Goal: Information Seeking & Learning: Learn about a topic

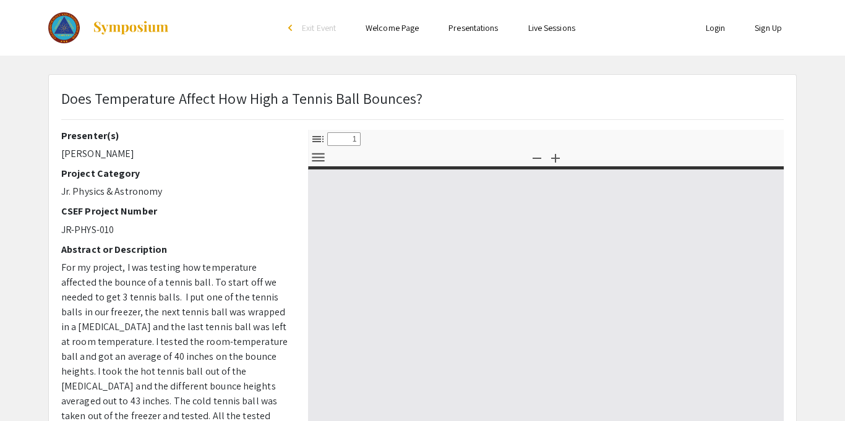
select select "custom"
type input "0"
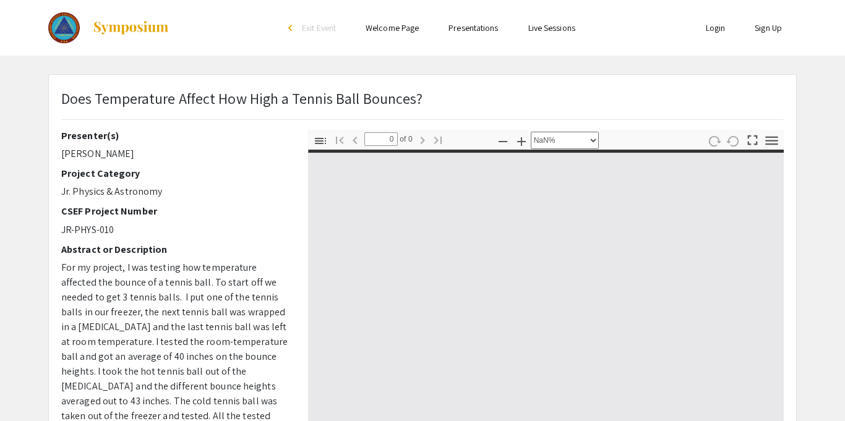
select select "auto"
type input "1"
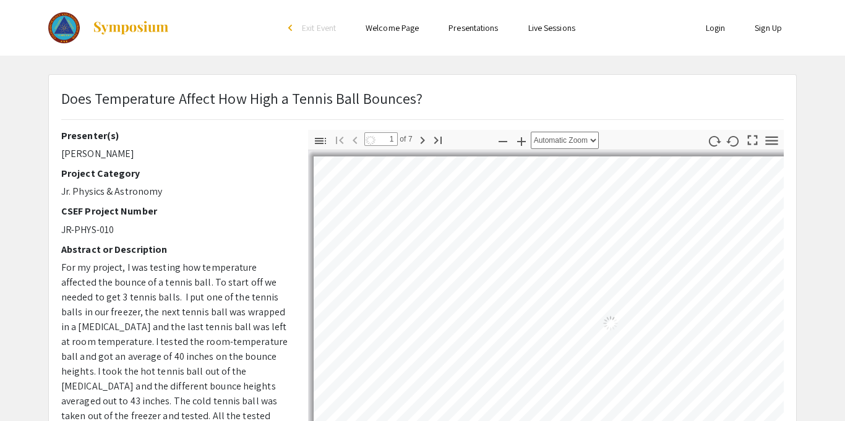
select select "auto"
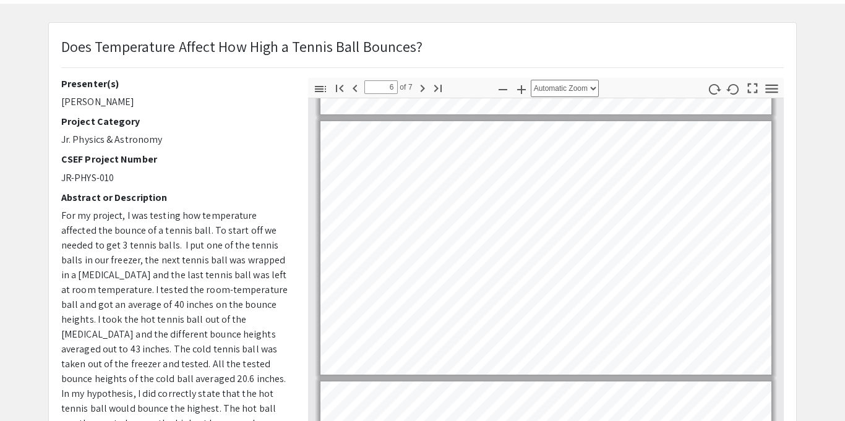
scroll to position [1311, 0]
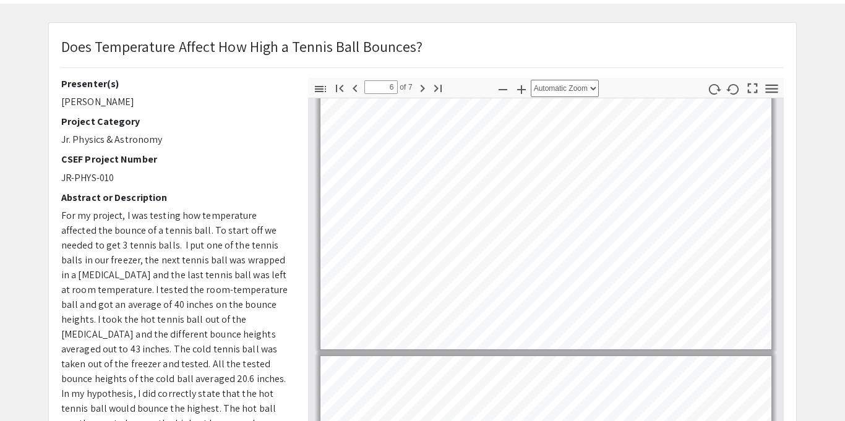
type input "7"
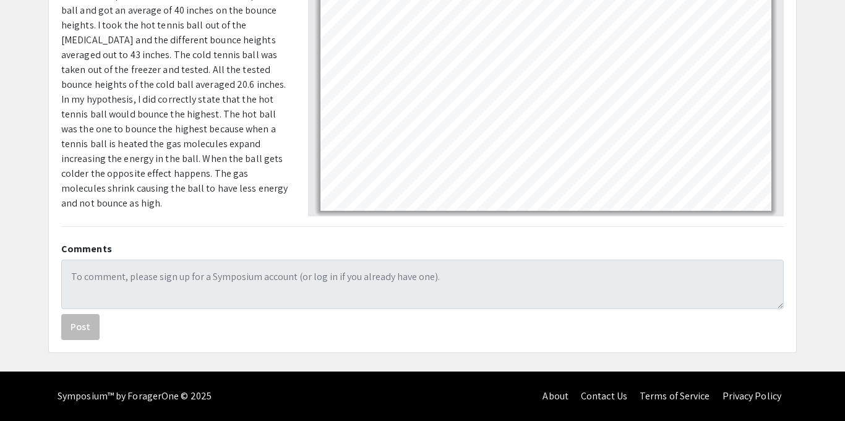
scroll to position [205, 0]
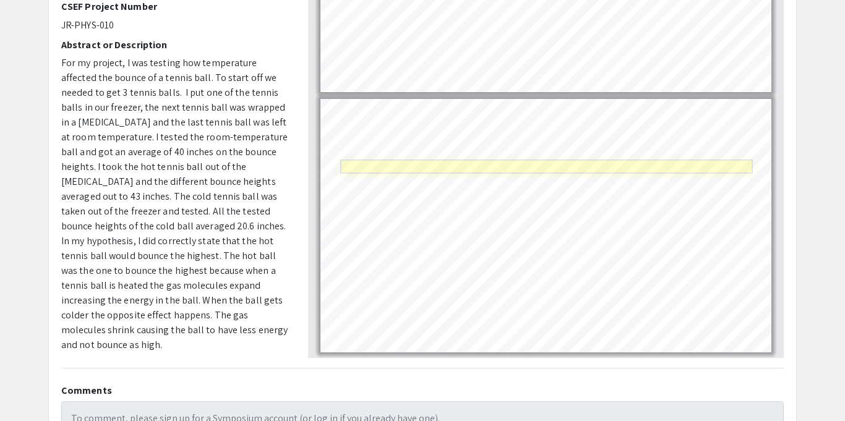
click at [460, 167] on link "Page 7" at bounding box center [546, 167] width 412 height 14
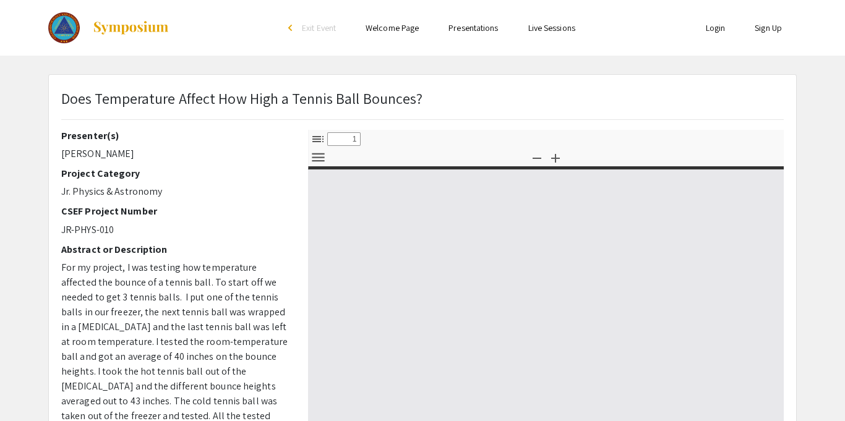
select select "custom"
type input "0"
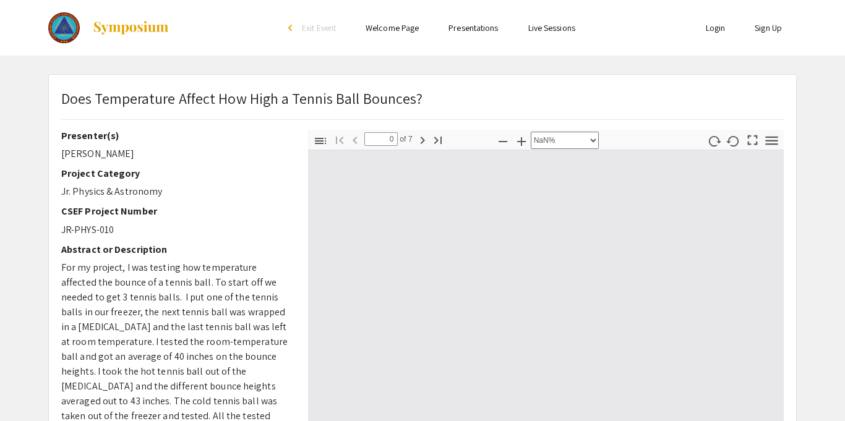
select select "auto"
type input "1"
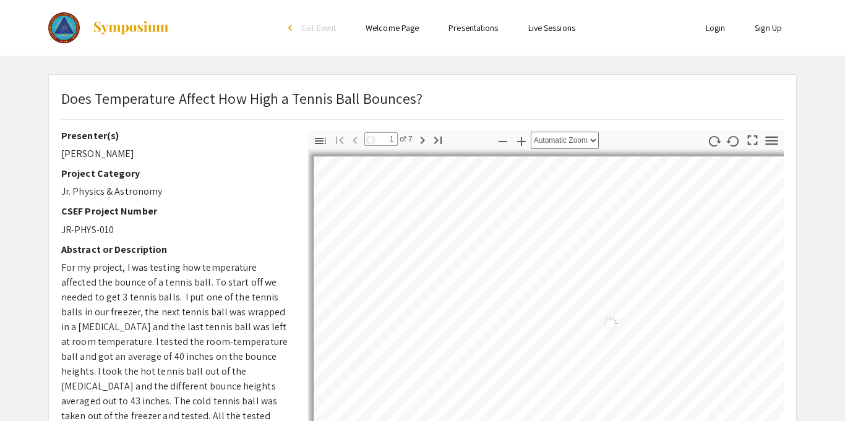
select select "auto"
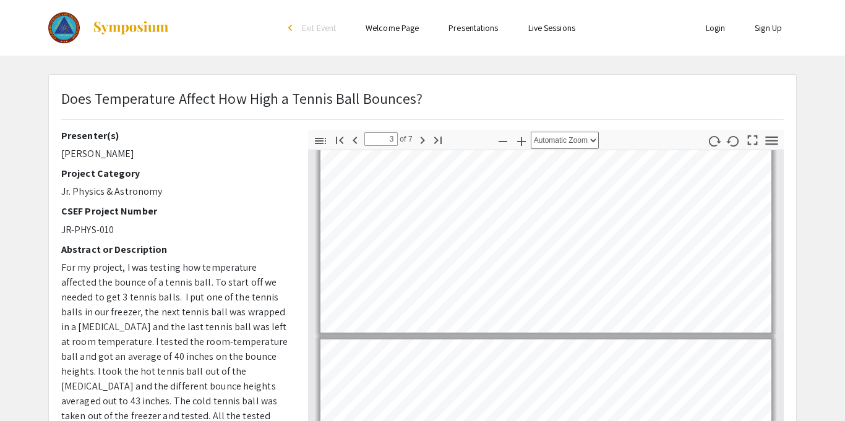
scroll to position [343, 0]
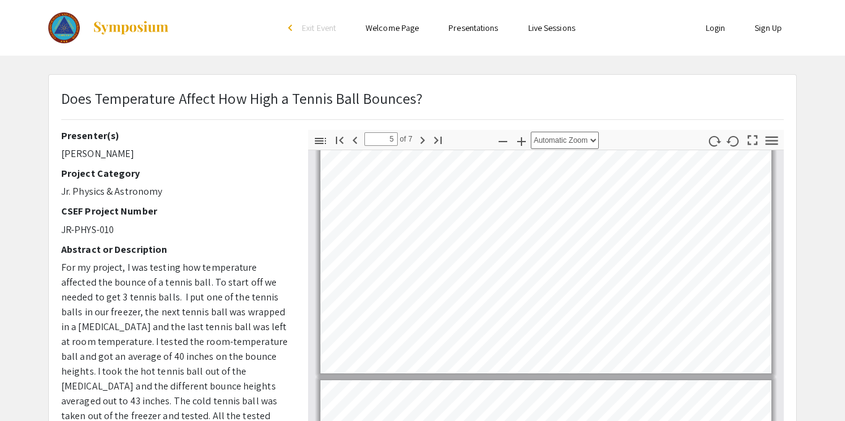
type input "6"
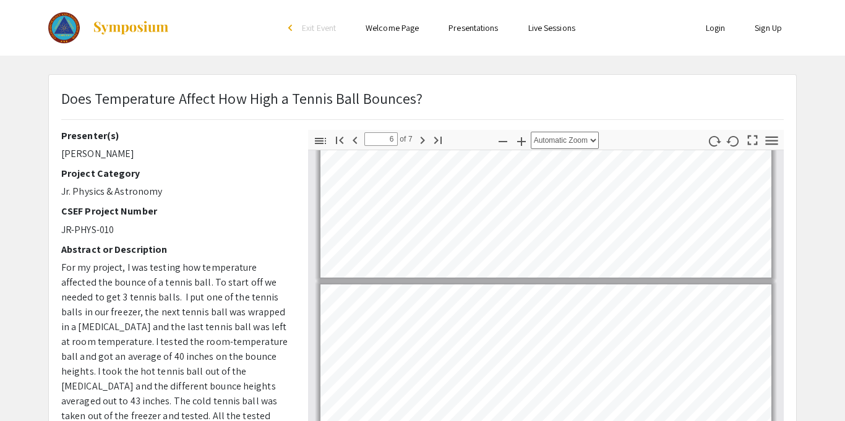
scroll to position [1181, 0]
